Goal: Ask a question

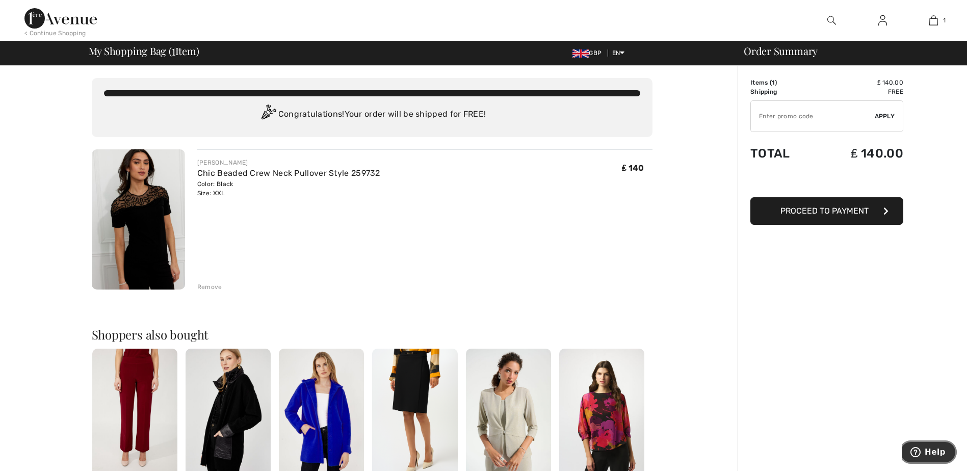
click at [933, 456] on span "Help" at bounding box center [935, 452] width 21 height 9
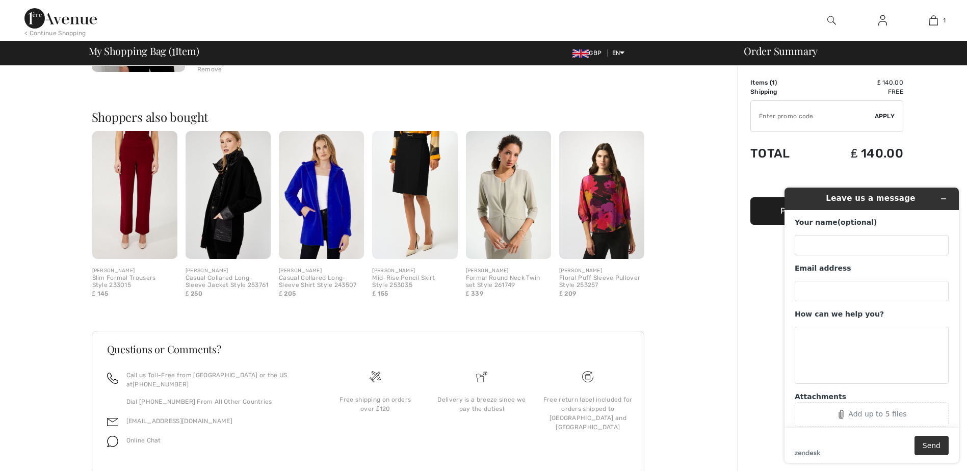
scroll to position [238, 0]
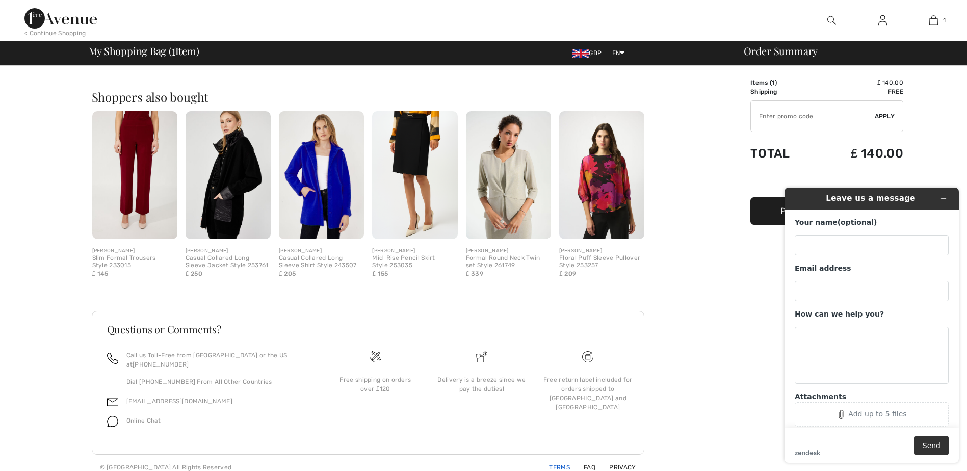
click at [557, 464] on link "Terms" at bounding box center [553, 467] width 33 height 7
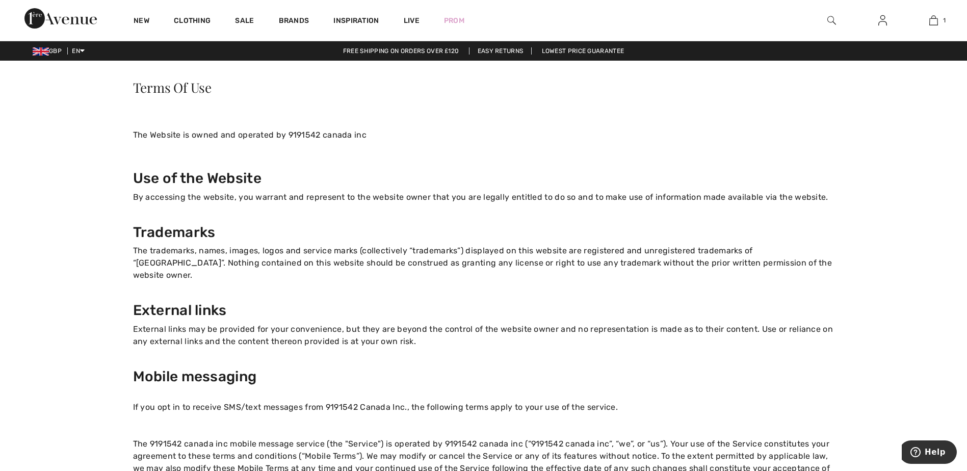
click at [420, 54] on link "Free shipping on orders over ₤120" at bounding box center [401, 50] width 133 height 7
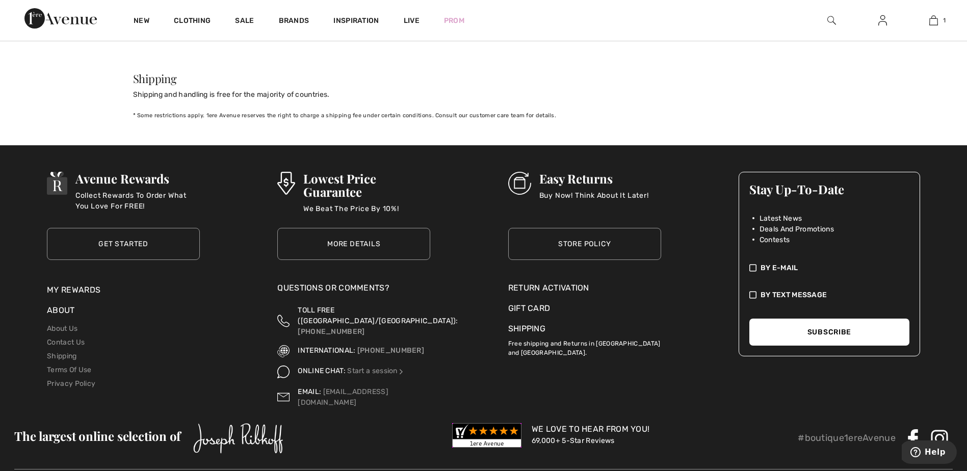
scroll to position [1057, 0]
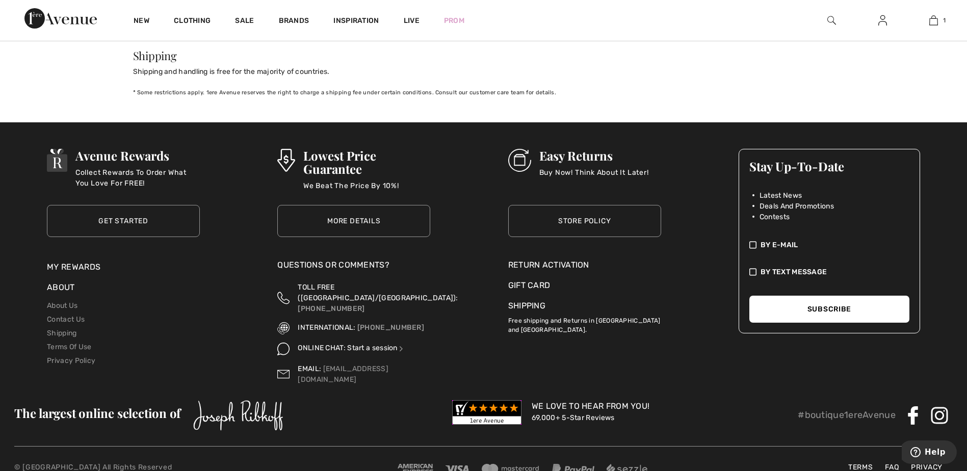
click at [403, 345] on img at bounding box center [401, 348] width 7 height 7
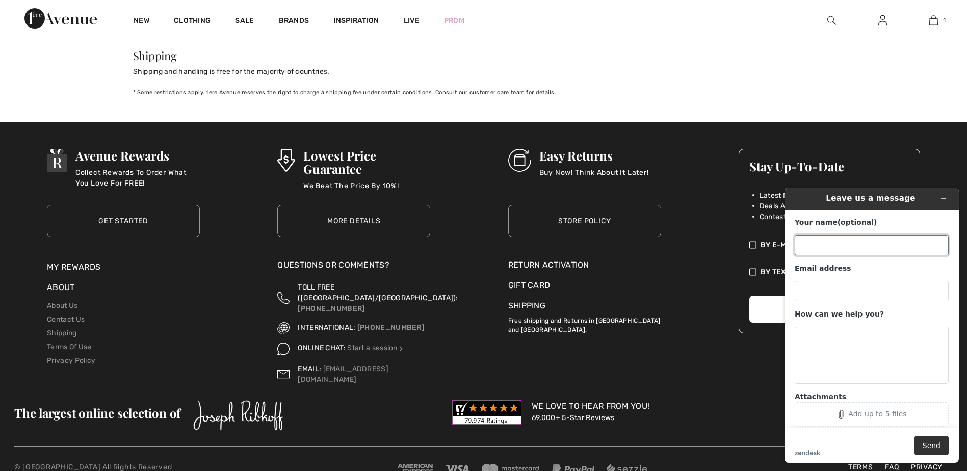
click at [806, 244] on input "Your name (optional)" at bounding box center [872, 245] width 154 height 20
type input "Mrs Jane L Moretta"
click at [804, 293] on input "Email address" at bounding box center [872, 291] width 154 height 20
type input "michael.moretta01@gmail.com"
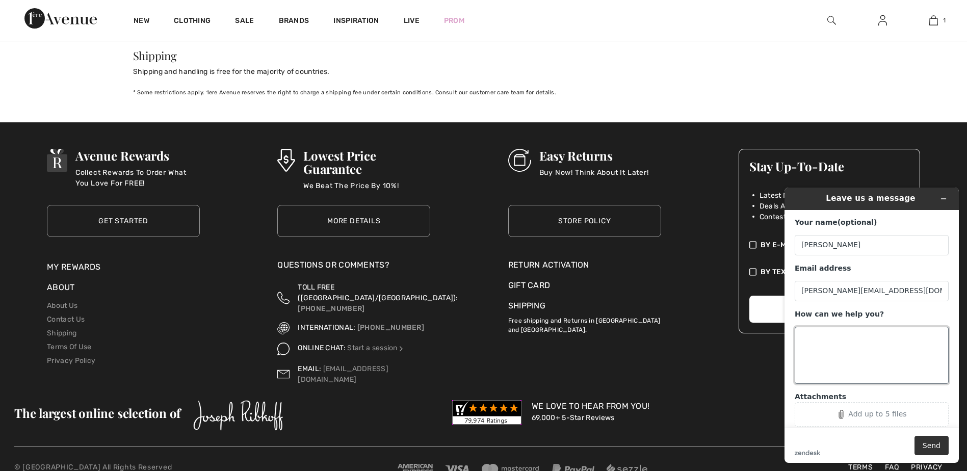
click at [805, 338] on textarea "How can we help you?" at bounding box center [872, 355] width 154 height 57
type textarea "I would like to buy the item style no. 25"
